Goal: Information Seeking & Learning: Find contact information

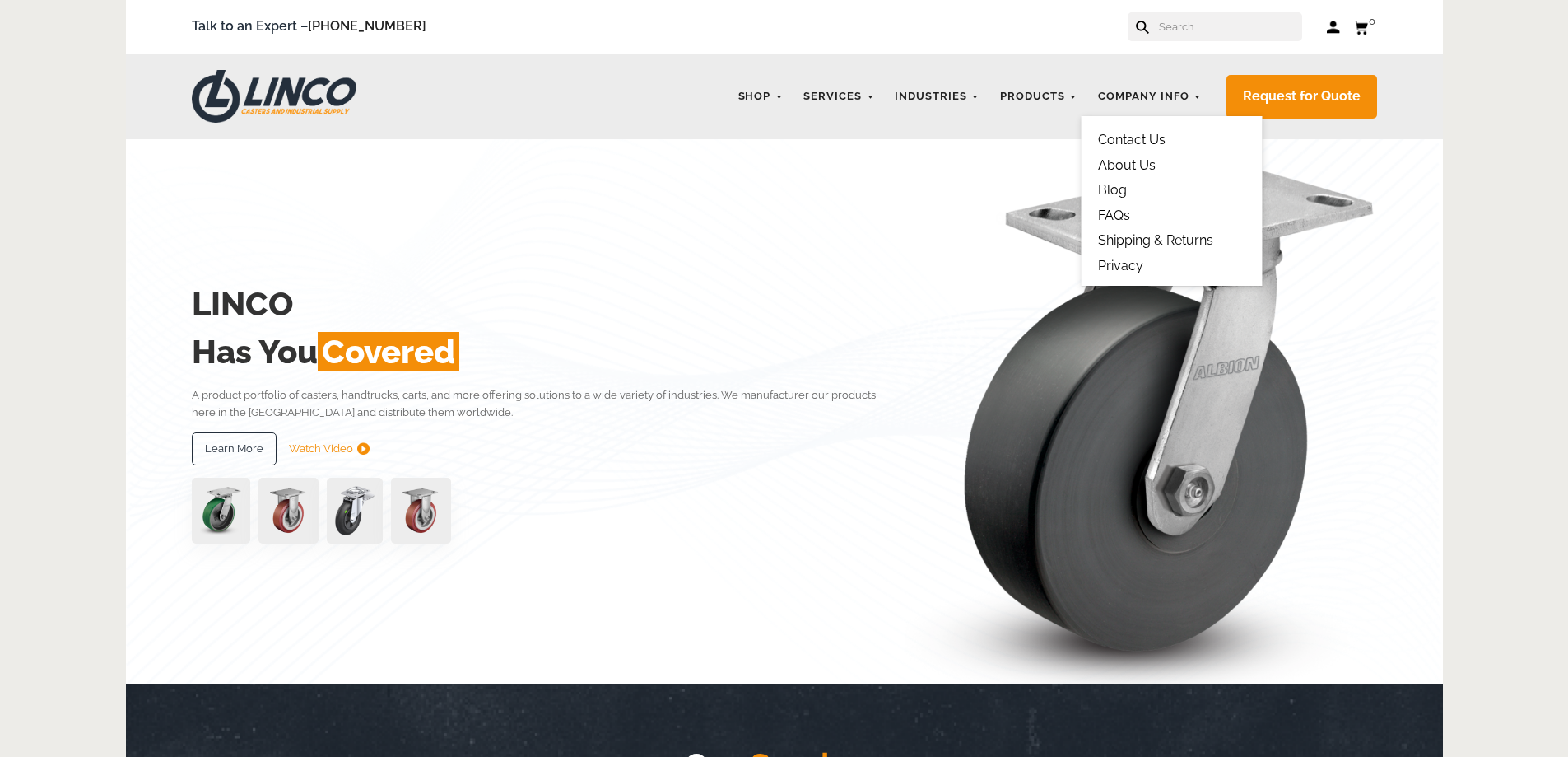
click at [1142, 139] on link "Contact Us" at bounding box center [1132, 139] width 68 height 16
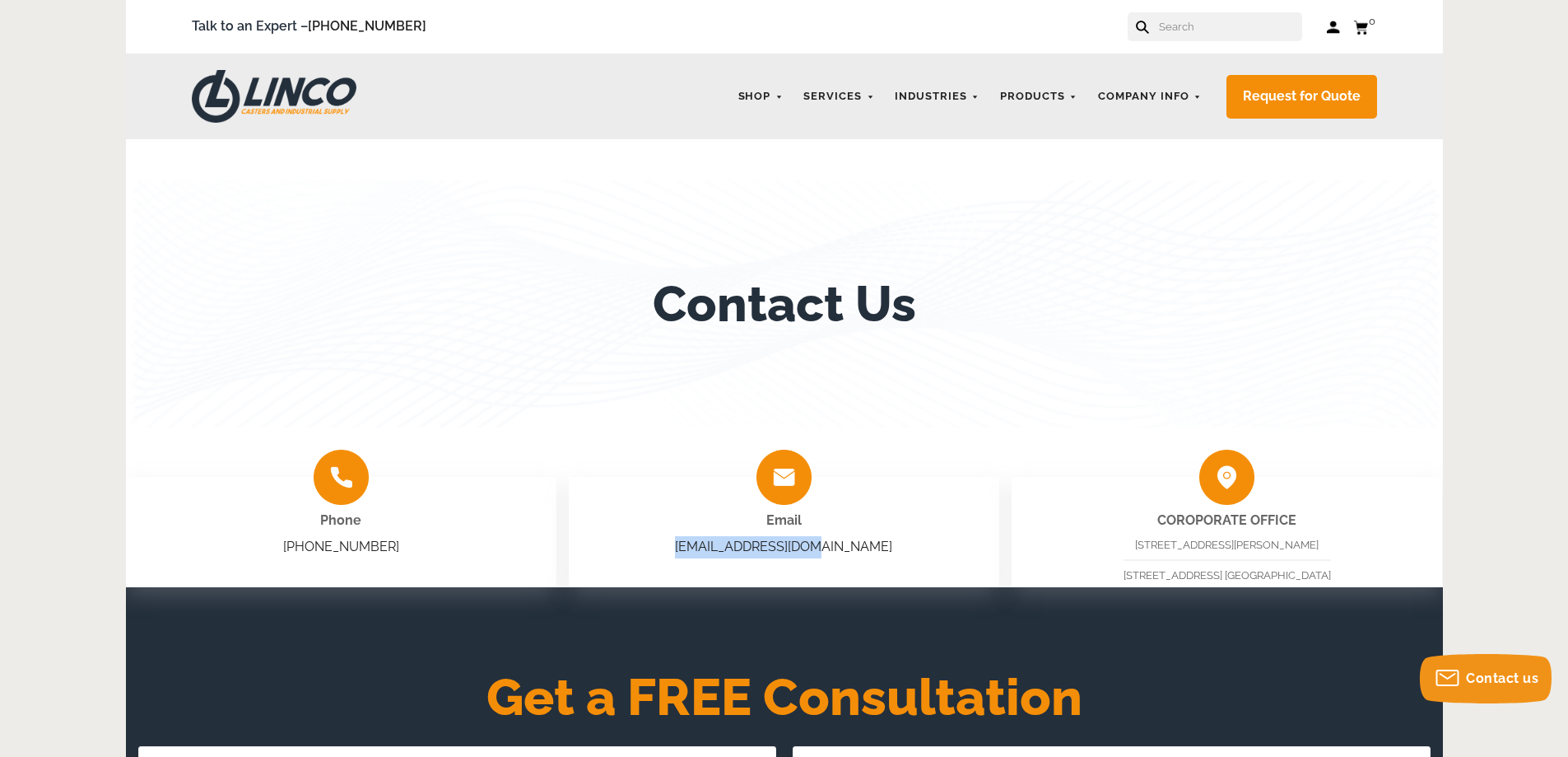
drag, startPoint x: 871, startPoint y: 542, endPoint x: 709, endPoint y: 548, distance: 162.1
click at [709, 548] on div "Email [EMAIL_ADDRESS][DOMAIN_NAME]" at bounding box center [784, 531] width 431 height 110
copy link "sales@shoplinco.com"
